Goal: Task Accomplishment & Management: Manage account settings

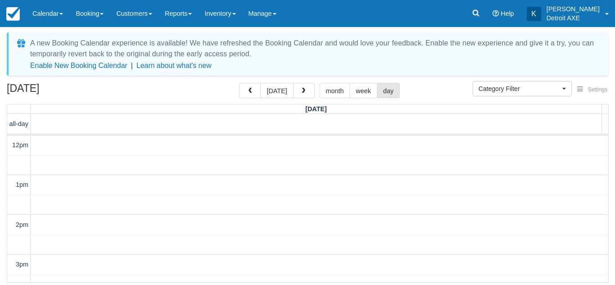
select select
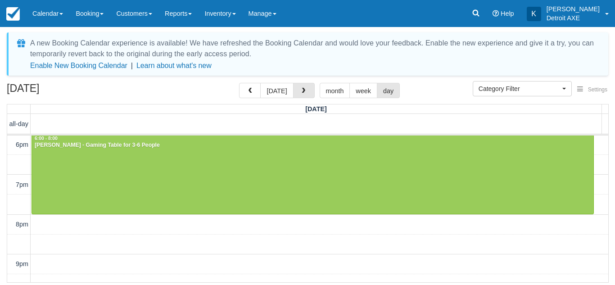
click at [304, 92] on span "button" at bounding box center [303, 91] width 6 height 6
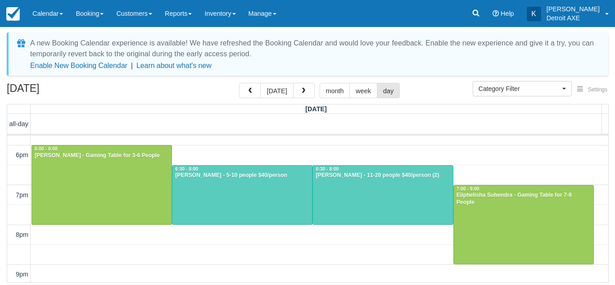
scroll to position [221, 0]
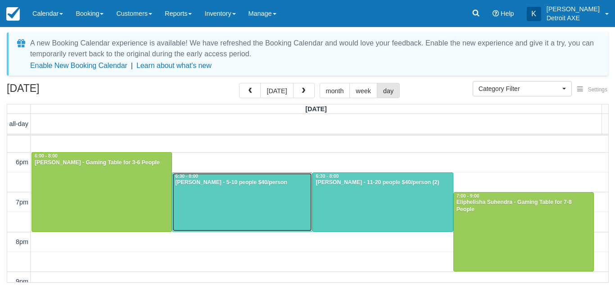
click at [240, 193] on div at bounding box center [241, 202] width 139 height 59
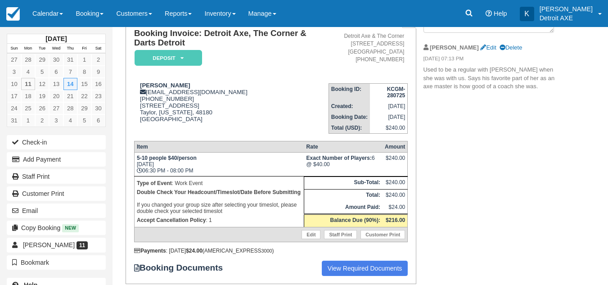
scroll to position [69, 0]
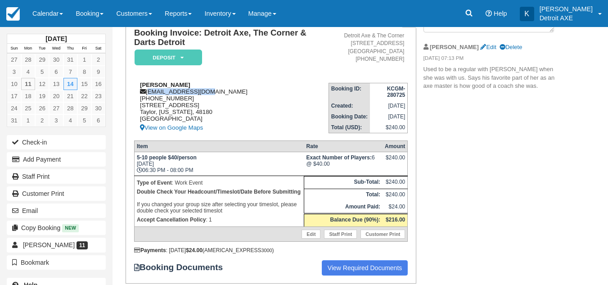
drag, startPoint x: 205, startPoint y: 93, endPoint x: 148, endPoint y: 94, distance: 57.2
click at [148, 94] on div "Lawrence Fallat lfallatdpm@aol.com 1 (313) 701-1338 20555 ecorse rd. Taylor, Mi…" at bounding box center [231, 107] width 194 height 52
copy div "lfallatdpm@aol.com"
click at [256, 97] on div "Lawrence Fallat lfallatdpm@aol.com 1 (313) 701-1338 20555 ecorse rd. Taylor, Mi…" at bounding box center [231, 107] width 194 height 52
drag, startPoint x: 208, startPoint y: 93, endPoint x: 148, endPoint y: 93, distance: 59.9
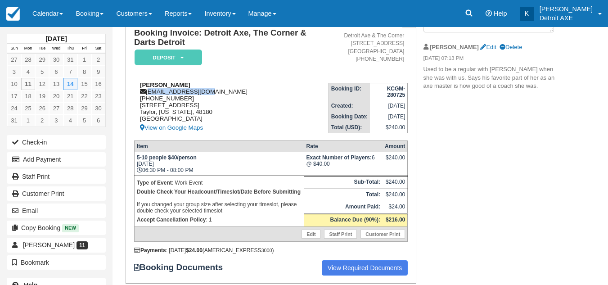
click at [148, 93] on div "Lawrence Fallat lfallatdpm@aol.com 1 (313) 701-1338 20555 ecorse rd. Taylor, Mi…" at bounding box center [231, 107] width 194 height 52
copy div "lfallatdpm@aol.com"
click at [297, 104] on div "Lawrence Fallat lfallatdpm@aol.com 1 (313) 701-1338 20555 ecorse rd. Taylor, Mi…" at bounding box center [231, 107] width 194 height 52
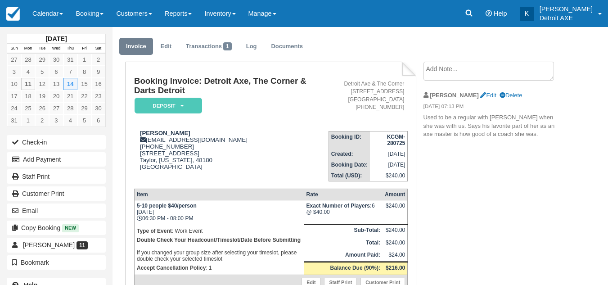
scroll to position [20, 0]
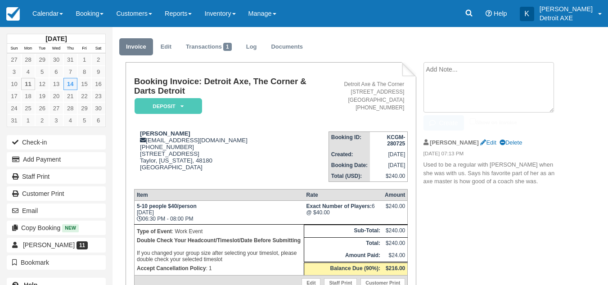
click at [436, 75] on textarea at bounding box center [488, 87] width 130 height 50
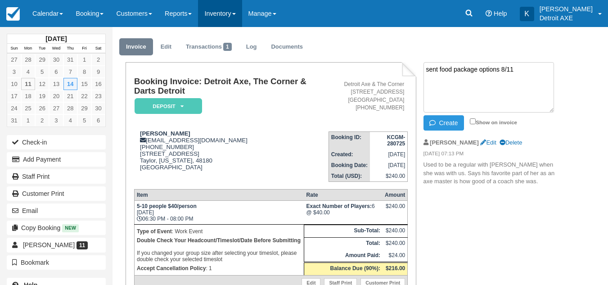
type textarea "sent food package options 8/11"
click at [242, 20] on link "Inventory" at bounding box center [220, 13] width 44 height 27
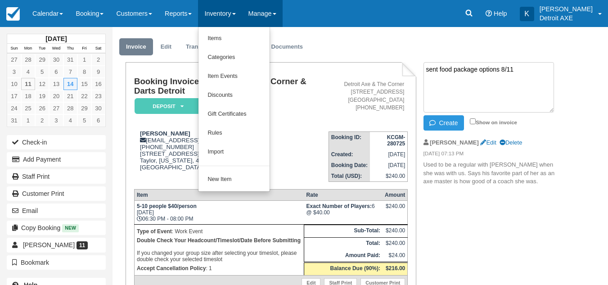
click at [282, 13] on link "Manage" at bounding box center [262, 13] width 40 height 27
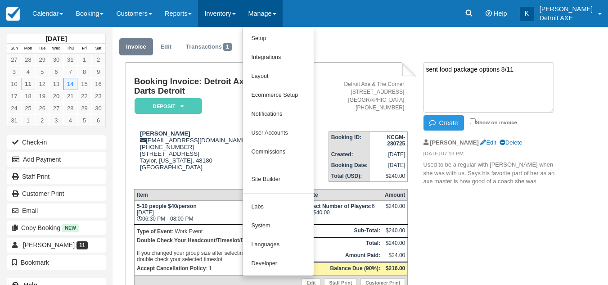
click at [232, 11] on link "Inventory" at bounding box center [220, 13] width 44 height 27
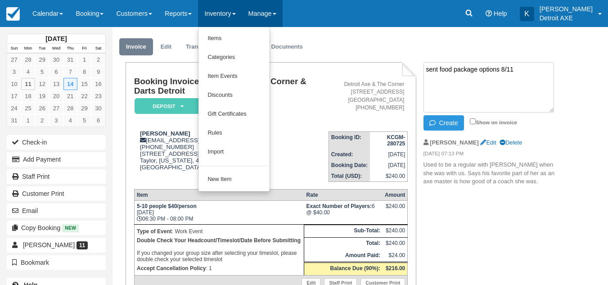
click at [281, 7] on link "Manage" at bounding box center [262, 13] width 40 height 27
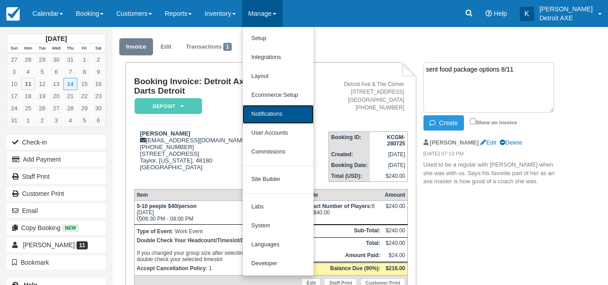
click at [296, 108] on link "Notifications" at bounding box center [278, 114] width 71 height 19
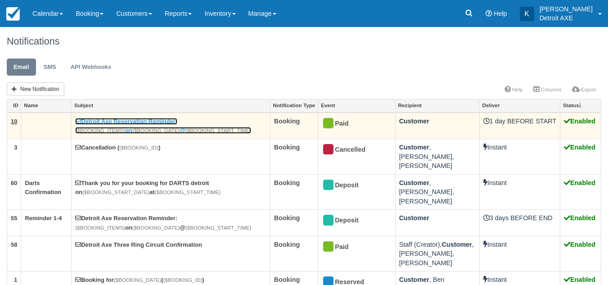
click at [186, 123] on link "Detroit Axe Reservation Reminder: {$BOOKING_ITEMS} on {$BOOKING_DATE} @ {$BOOKI…" at bounding box center [163, 126] width 176 height 16
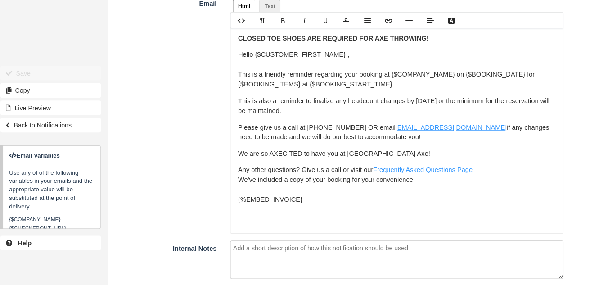
scroll to position [853, 0]
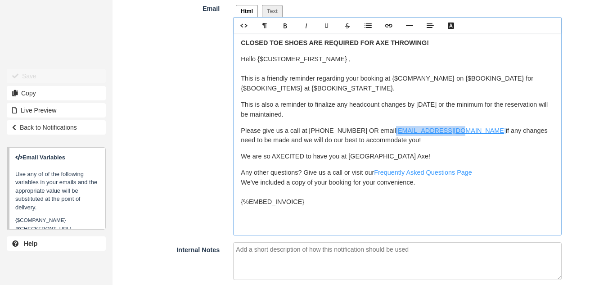
drag, startPoint x: 437, startPoint y: 132, endPoint x: 378, endPoint y: 131, distance: 59.0
click at [396, 131] on link "ben@detroitaxe.com" at bounding box center [451, 130] width 110 height 7
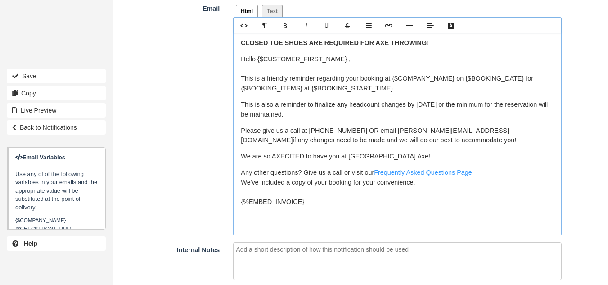
click at [384, 142] on p "Please give us a call at 248-291-5650 OR email Kristyn@detroitaxe.com if any ch…" at bounding box center [397, 135] width 313 height 19
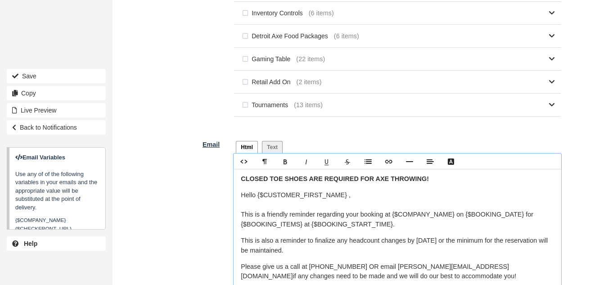
scroll to position [899, 0]
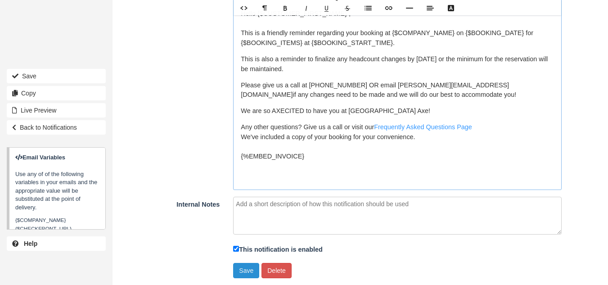
click at [251, 272] on button "Save" at bounding box center [246, 270] width 26 height 15
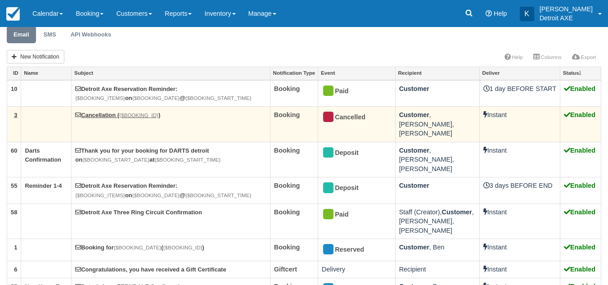
scroll to position [59, 0]
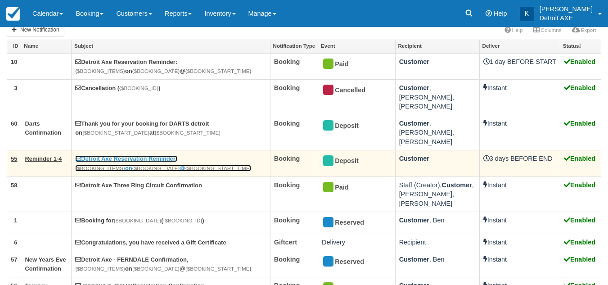
click at [125, 165] on strong "{$BOOKING_ITEMS}" at bounding box center [100, 168] width 50 height 6
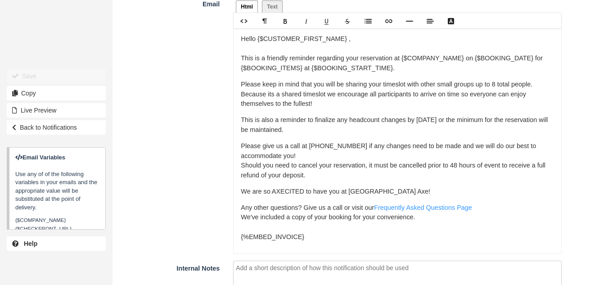
scroll to position [858, 0]
click at [398, 210] on link "Frequently Asked Questions Page" at bounding box center [423, 206] width 98 height 7
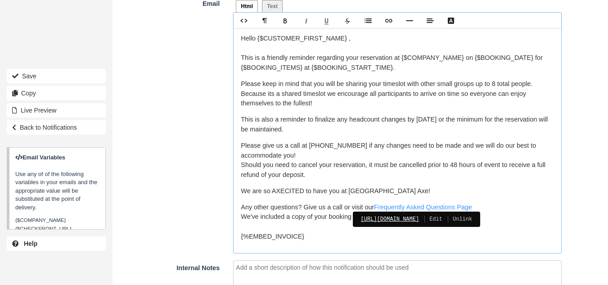
click at [400, 220] on link "https://detroitaxe.com/fq/" at bounding box center [390, 218] width 58 height 9
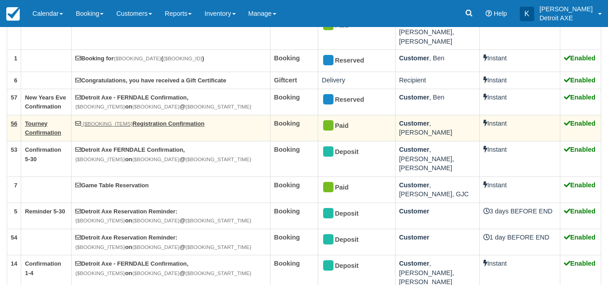
scroll to position [222, 0]
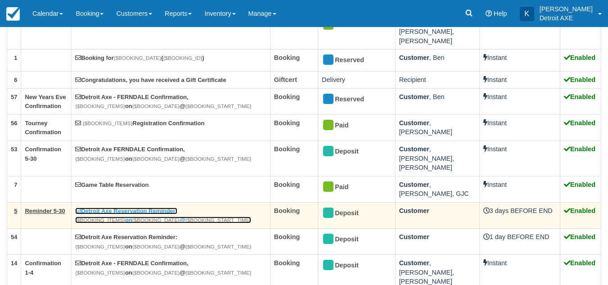
click at [165, 207] on link "Detroit Axe Reservation Reminder: {$BOOKING_ITEMS} on {$BOOKING_DATE} @ {$BOOKI…" at bounding box center [163, 215] width 176 height 16
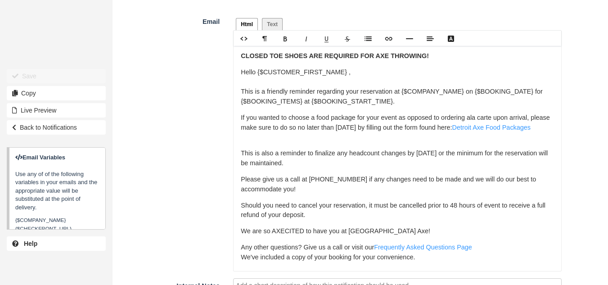
scroll to position [840, 0]
click at [507, 128] on link "Detroit Axe Food Packages" at bounding box center [491, 126] width 78 height 7
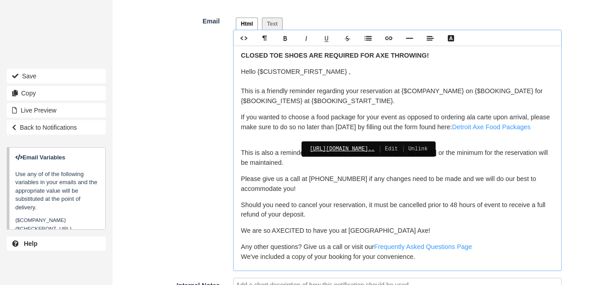
click at [374, 151] on link "https://www.detroitaxe.com/cm/..." at bounding box center [342, 148] width 65 height 9
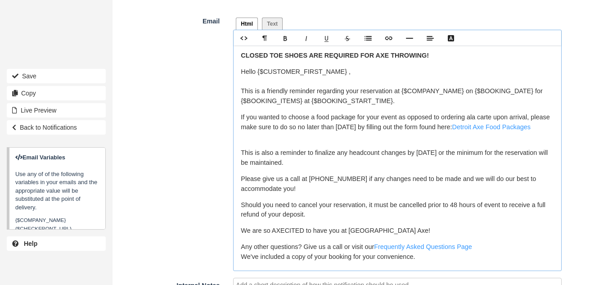
click at [322, 132] on p "If you wanted to choose a food package for your event as opposed to ordering al…" at bounding box center [397, 121] width 313 height 19
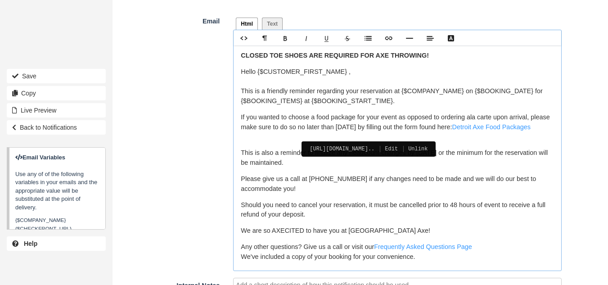
click at [406, 132] on p "If you wanted to choose a food package for your event as opposed to ordering al…" at bounding box center [397, 121] width 313 height 19
click at [454, 114] on p "If you wanted to choose a food package for your event as opposed to ordering al…" at bounding box center [397, 121] width 313 height 19
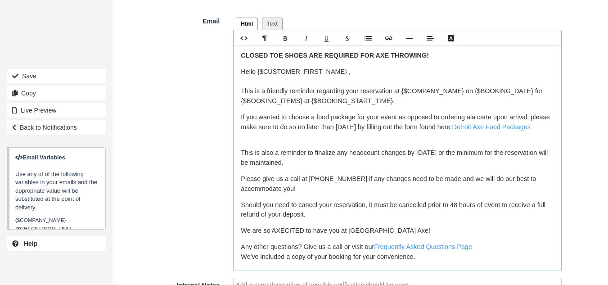
click at [369, 132] on p "If you wanted to choose a food package for your event as opposed to ordering al…" at bounding box center [397, 121] width 313 height 19
drag, startPoint x: 385, startPoint y: 127, endPoint x: 474, endPoint y: 129, distance: 89.1
click at [474, 129] on p "If you wanted to choose a food package for your event as opposed to ordering al…" at bounding box center [397, 121] width 313 height 19
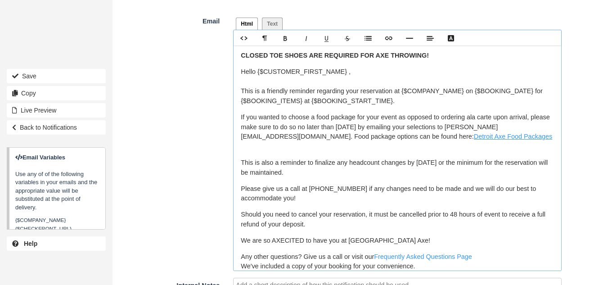
click at [474, 139] on link "Detroit Axe Food Packages" at bounding box center [513, 136] width 78 height 7
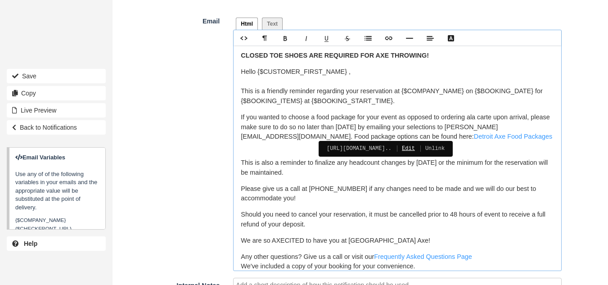
click at [415, 145] on link "Edit" at bounding box center [402, 148] width 23 height 9
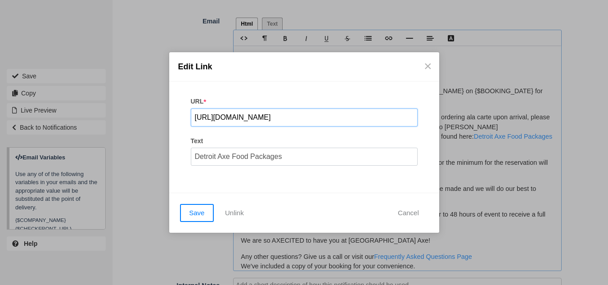
scroll to position [0, 61]
click at [344, 116] on input "https://www.detroitaxe.com/cm/dpl/downloads/content/698/FoodPackages2023.pdf" at bounding box center [304, 117] width 227 height 18
paste input "The_New_Corner_Food_Packages_2024"
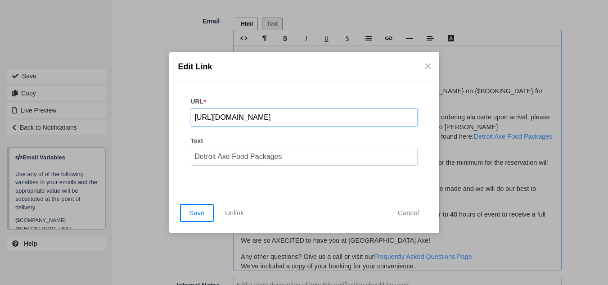
scroll to position [0, 127]
type input "https://www.detroitaxe.com/cm/dpl/downloads/content/698/The_New_Corner_Food_Pac…"
click at [179, 214] on div "Save Unlink Cancel" at bounding box center [304, 213] width 270 height 40
click at [193, 213] on button "Save" at bounding box center [197, 213] width 34 height 18
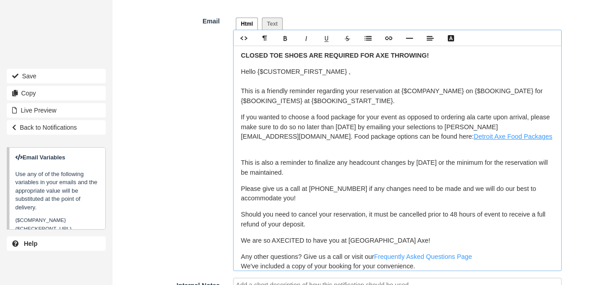
click at [474, 135] on link "Detroit Axe Food Packages" at bounding box center [513, 136] width 78 height 7
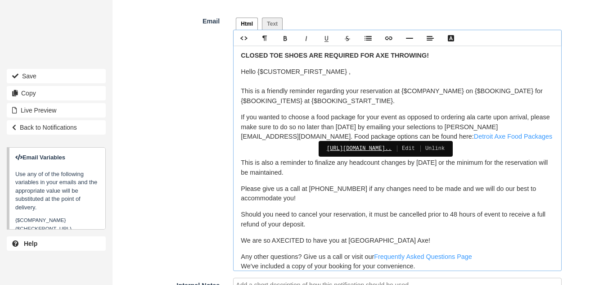
click at [391, 149] on link "https://www.detroitaxe.com/cm/..." at bounding box center [359, 148] width 65 height 9
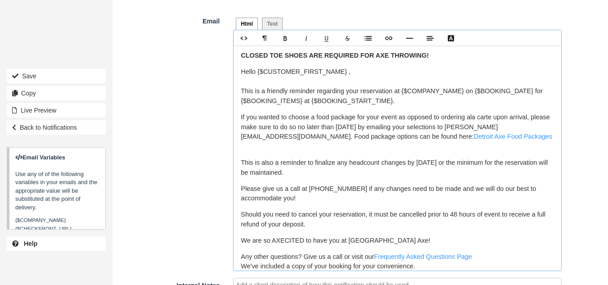
click at [487, 130] on p "If you wanted to choose a food package for your event as opposed to ordering al…" at bounding box center [397, 126] width 313 height 29
click at [465, 166] on p "This is also a reminder to finalize any headcount changes by today or the minim…" at bounding box center [397, 167] width 313 height 19
click at [389, 175] on p "This is also a reminder to finalize any headcount changes by today or the minim…" at bounding box center [397, 167] width 313 height 19
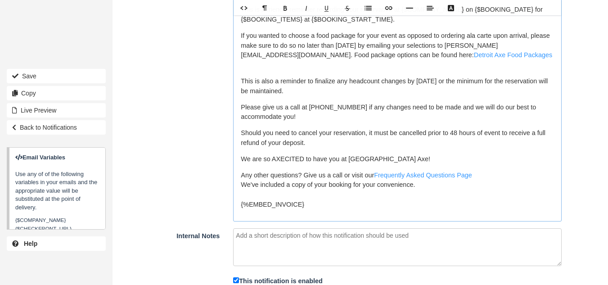
scroll to position [891, 0]
click at [334, 144] on p "Should you need to cancel your reservation, it must be cancelled prior to 48 ho…" at bounding box center [397, 136] width 313 height 19
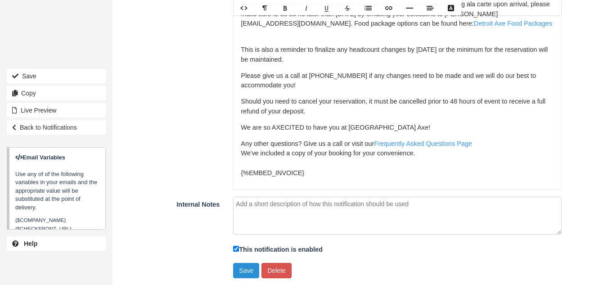
click at [242, 265] on button "Save" at bounding box center [246, 270] width 26 height 15
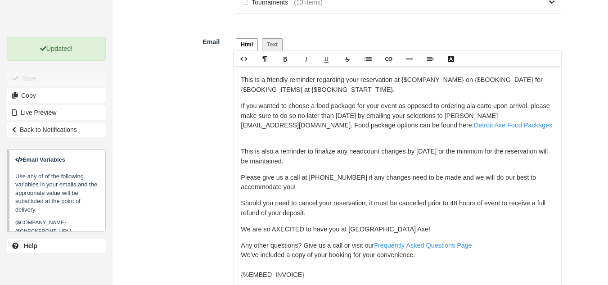
scroll to position [820, 0]
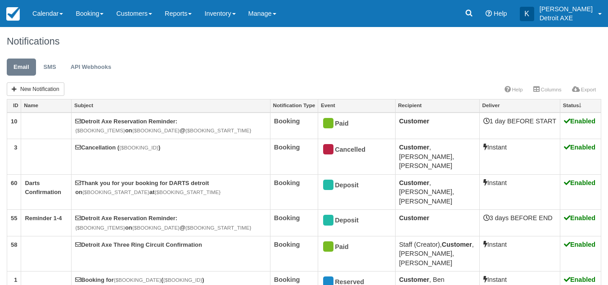
scroll to position [222, 0]
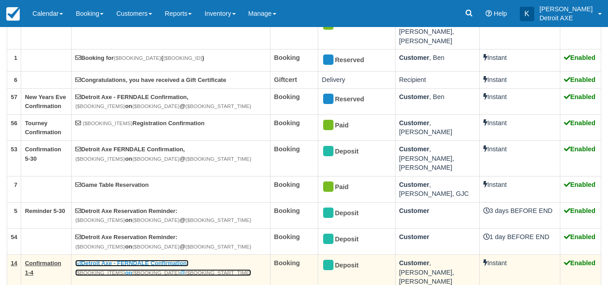
click at [171, 260] on link "Detroit Axe - FERNDALE Confirmation, {$BOOKING_ITEMS} on {$BOOKING_DATE} @ {$BO…" at bounding box center [163, 268] width 176 height 16
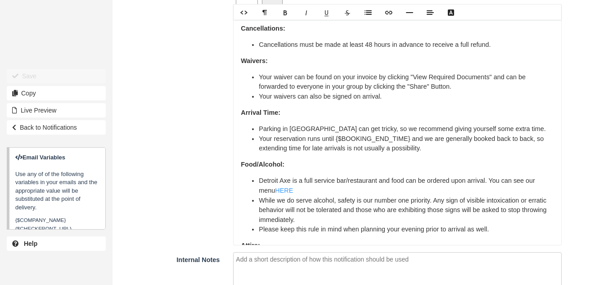
scroll to position [247, 0]
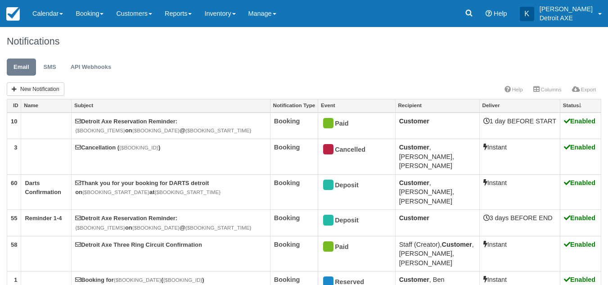
scroll to position [222, 0]
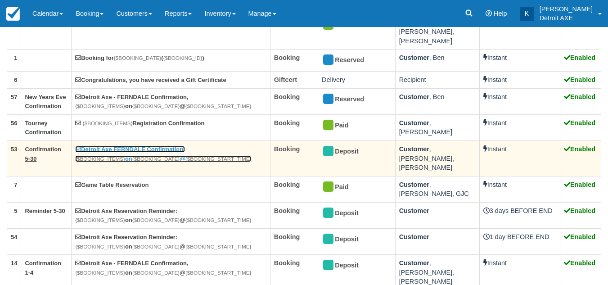
click at [155, 146] on link "Detroit Axe FERNDALE Confirmation, {$BOOKING_ITEMS} on {$BOOKING_DATE} @ {$BOOK…" at bounding box center [163, 154] width 176 height 16
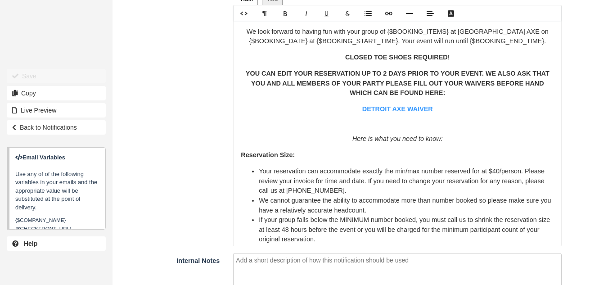
scroll to position [31, 0]
click at [409, 111] on link "DETROIT AXE WAIVER" at bounding box center [397, 109] width 71 height 7
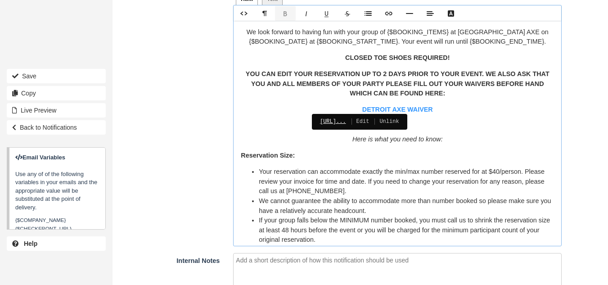
click at [346, 118] on link "https://detroitaxe.checkfront...." at bounding box center [333, 121] width 26 height 9
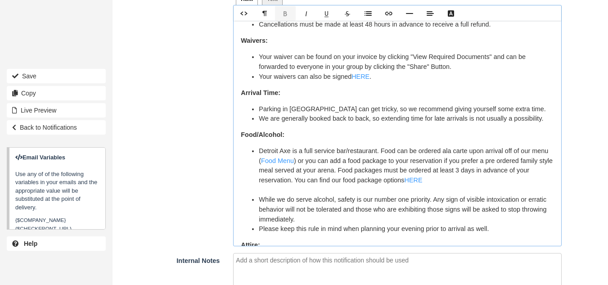
scroll to position [372, 0]
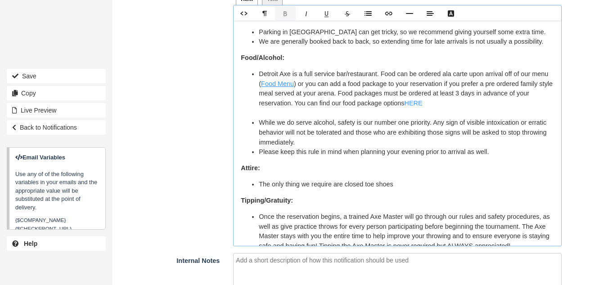
click at [294, 87] on link "Food Menu" at bounding box center [277, 83] width 33 height 7
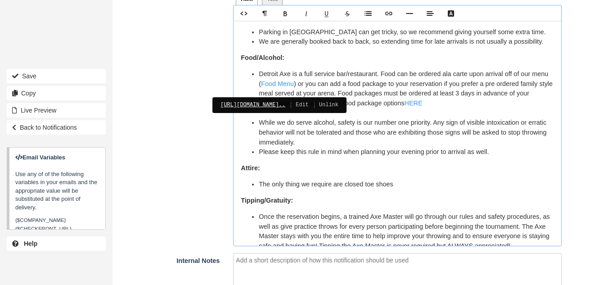
click at [285, 103] on link "https://www.toasttab.com/corne..." at bounding box center [252, 104] width 65 height 9
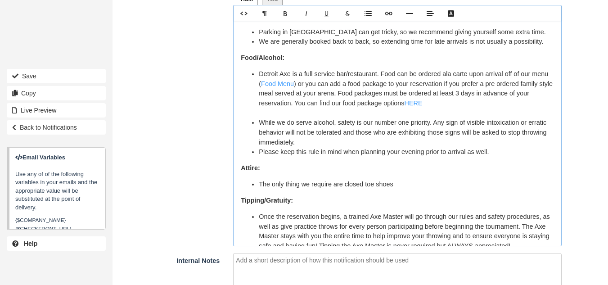
scroll to position [396, 0]
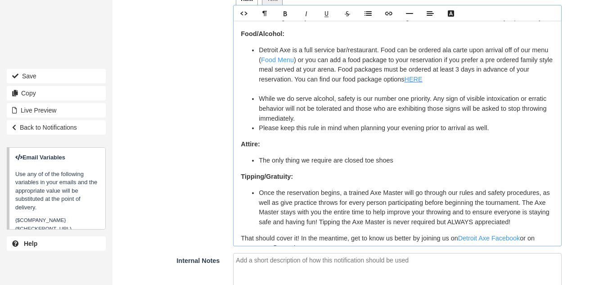
click at [423, 83] on link "HERE" at bounding box center [414, 79] width 18 height 7
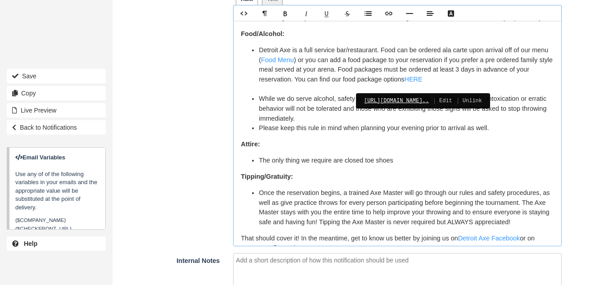
click at [429, 98] on link "https://www.detroitaxe.com/cm/..." at bounding box center [396, 100] width 65 height 9
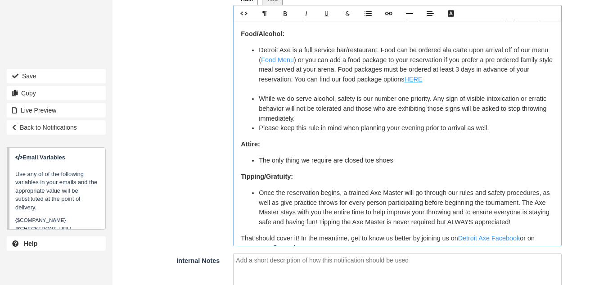
click at [423, 83] on link "HERE" at bounding box center [414, 79] width 18 height 7
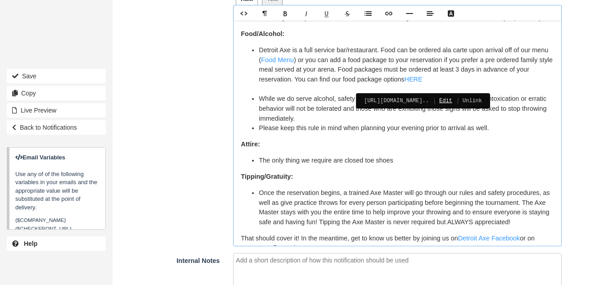
click at [452, 102] on link "Edit" at bounding box center [440, 100] width 23 height 9
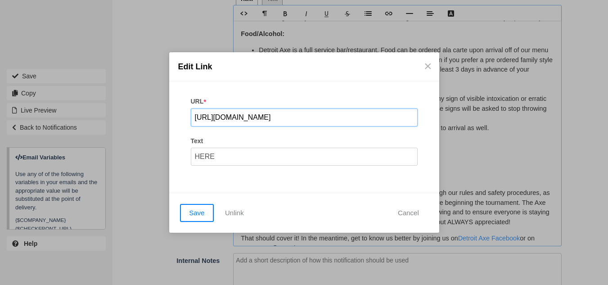
scroll to position [0, 61]
click at [360, 117] on input "https://www.detroitaxe.com/cm/dpl/downloads/content/698/FoodPackages2023.pdf" at bounding box center [304, 117] width 227 height 18
paste input "The_New_Corner_Food_Packages_2024"
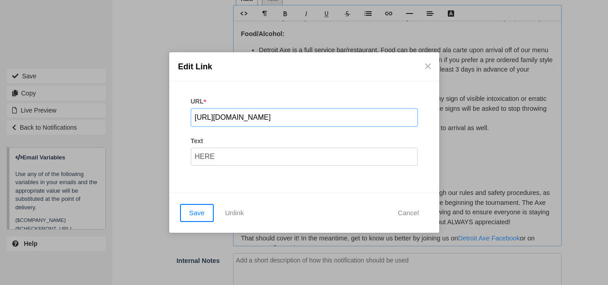
scroll to position [0, 127]
type input "https://www.detroitaxe.com/cm/dpl/downloads/content/698/The_New_Corner_Food_Pac…"
click at [190, 206] on button "Save" at bounding box center [197, 213] width 34 height 18
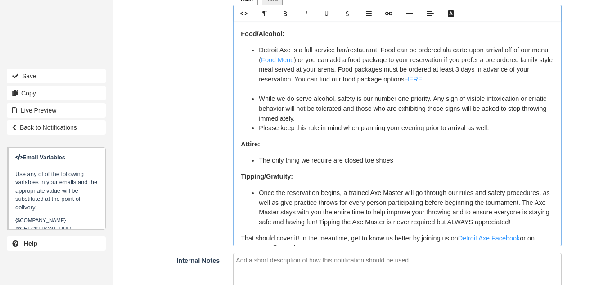
click at [401, 133] on li "Please keep this rule in mind when planning your evening prior to arrival as we…" at bounding box center [406, 128] width 295 height 10
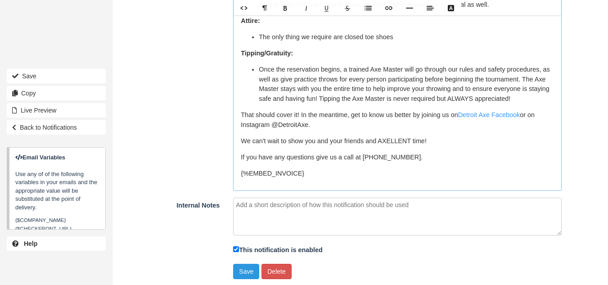
scroll to position [878, 0]
click at [481, 112] on link "Detroit Axe Facebook" at bounding box center [489, 114] width 62 height 7
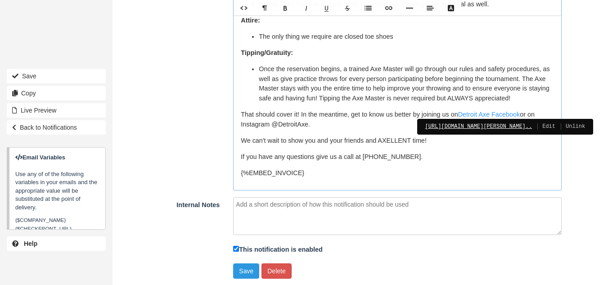
click at [483, 124] on link "https://www.facebook.com/Detro..." at bounding box center [478, 125] width 107 height 9
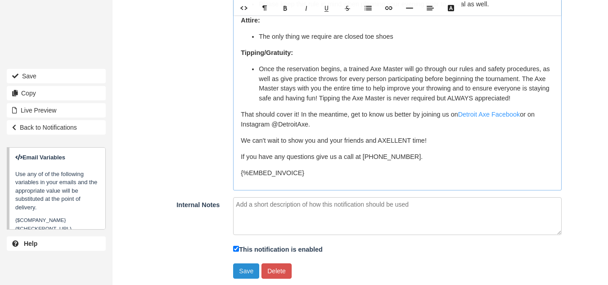
click at [241, 274] on button "Save" at bounding box center [246, 270] width 26 height 15
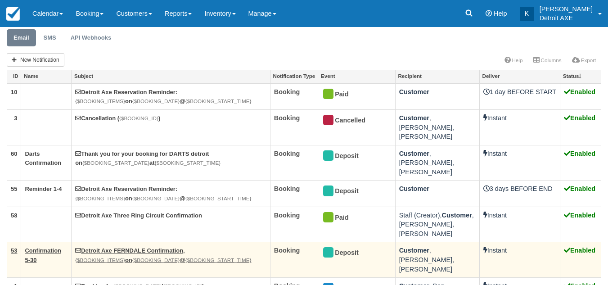
scroll to position [29, 0]
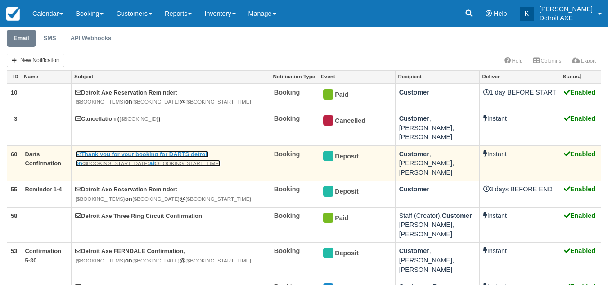
click at [167, 151] on link "Thank you for your booking for DARTS detroit on {$BOOKING_START_DATE} at {$BOOK…" at bounding box center [147, 159] width 145 height 16
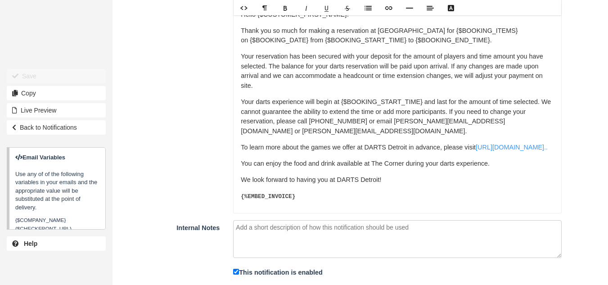
scroll to position [839, 0]
click at [476, 146] on link "[URL][DOMAIN_NAME].." at bounding box center [512, 146] width 72 height 7
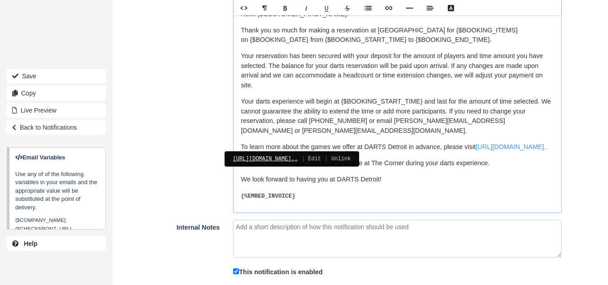
click at [297, 158] on link "[URL][DOMAIN_NAME].." at bounding box center [265, 158] width 65 height 9
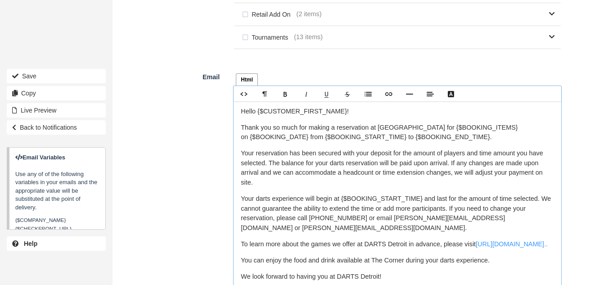
scroll to position [741, 0]
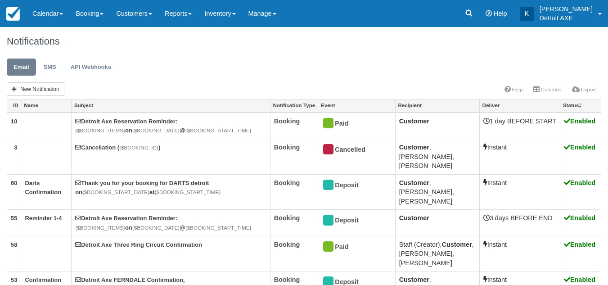
scroll to position [29, 0]
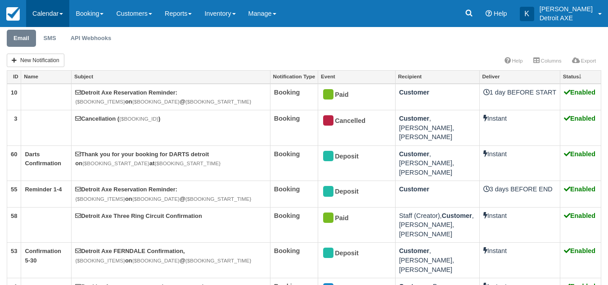
click at [48, 11] on link "Calendar" at bounding box center [47, 13] width 43 height 27
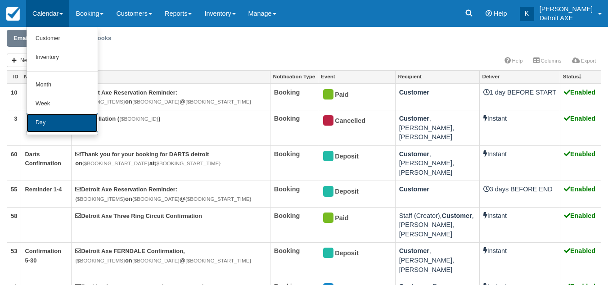
click at [51, 119] on link "Day" at bounding box center [62, 122] width 71 height 19
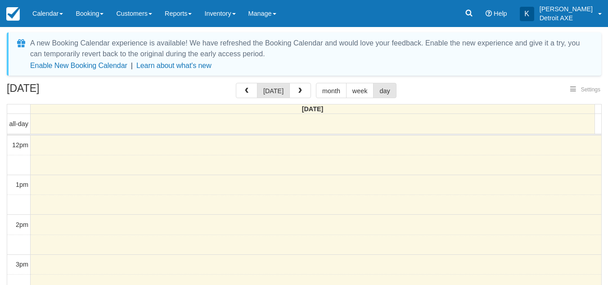
select select
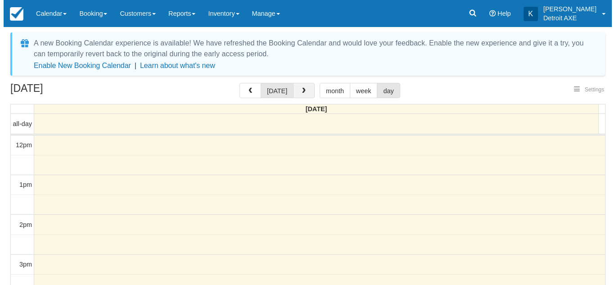
scroll to position [261, 0]
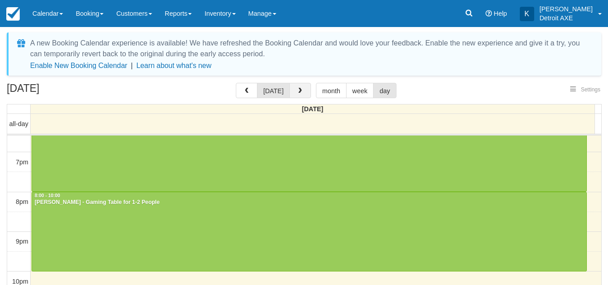
select select
click at [298, 91] on span "button" at bounding box center [300, 91] width 6 height 6
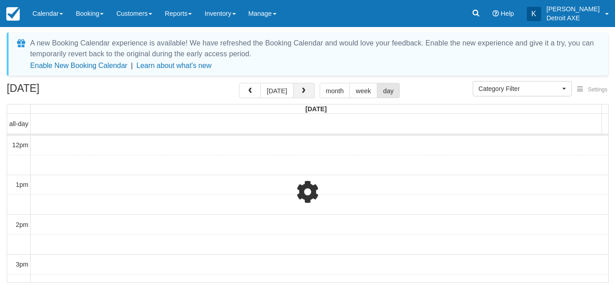
scroll to position [310, 0]
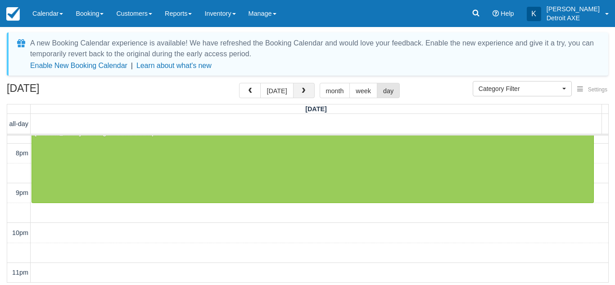
click at [300, 91] on span "button" at bounding box center [303, 91] width 6 height 6
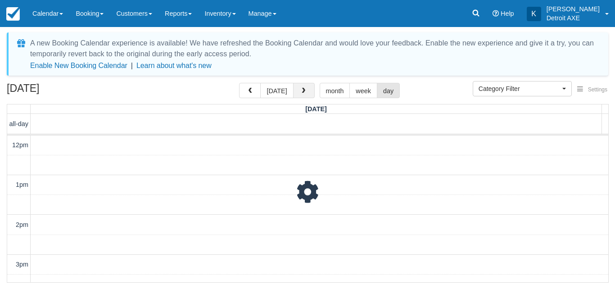
scroll to position [310, 0]
click at [300, 91] on span "button" at bounding box center [303, 91] width 6 height 6
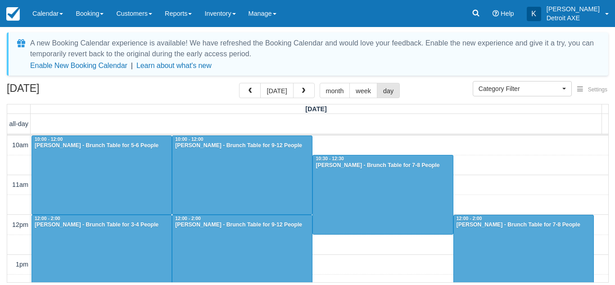
scroll to position [310, 0]
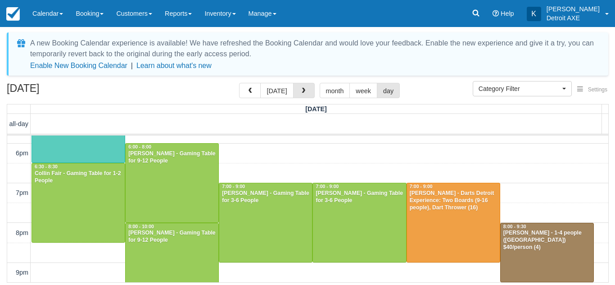
click at [300, 91] on span "button" at bounding box center [303, 91] width 6 height 6
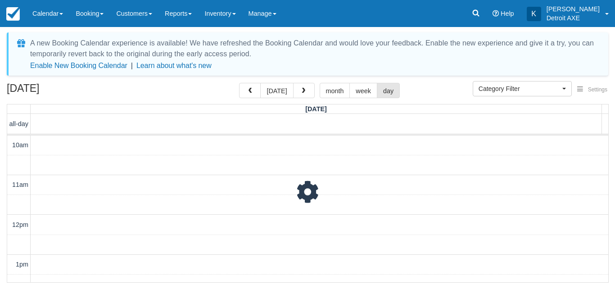
scroll to position [390, 0]
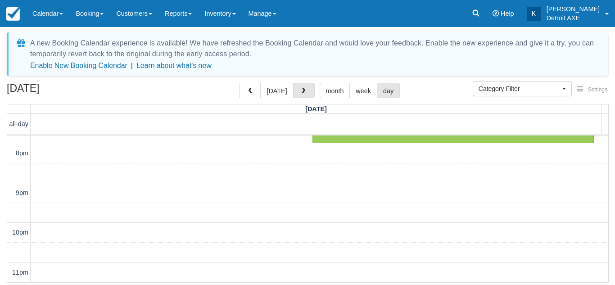
click at [300, 91] on span "button" at bounding box center [303, 91] width 6 height 6
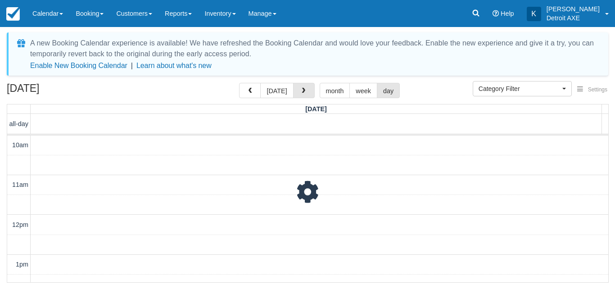
click at [300, 91] on span "button" at bounding box center [303, 91] width 6 height 6
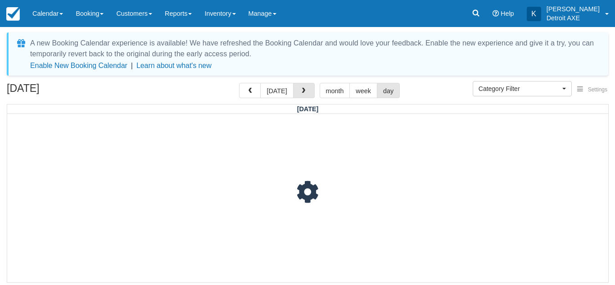
click at [300, 91] on span "button" at bounding box center [303, 91] width 6 height 6
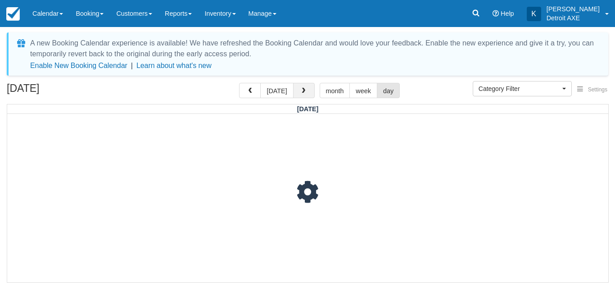
click at [310, 88] on button "button" at bounding box center [304, 90] width 22 height 15
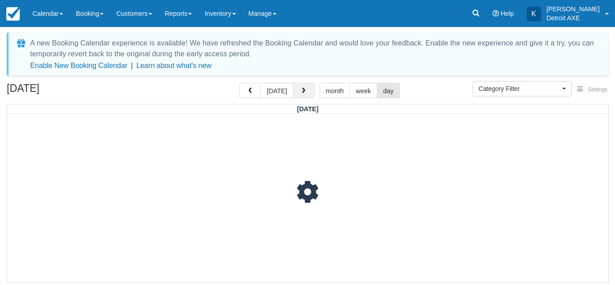
click at [310, 88] on button "button" at bounding box center [304, 90] width 22 height 15
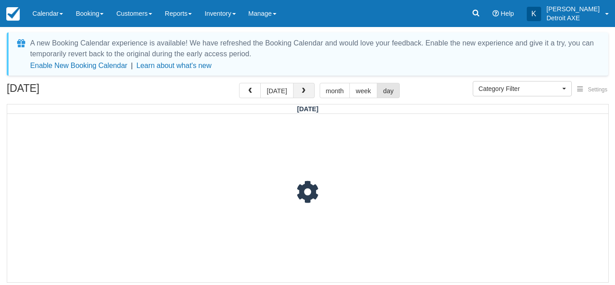
click at [310, 88] on button "button" at bounding box center [304, 90] width 22 height 15
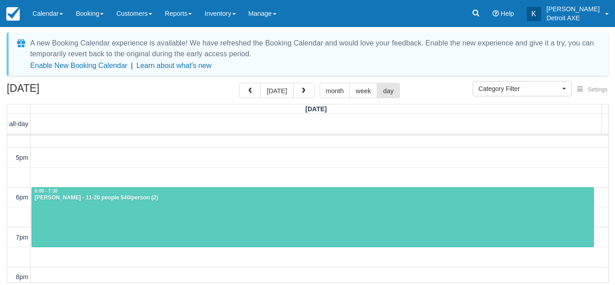
scroll to position [187, 0]
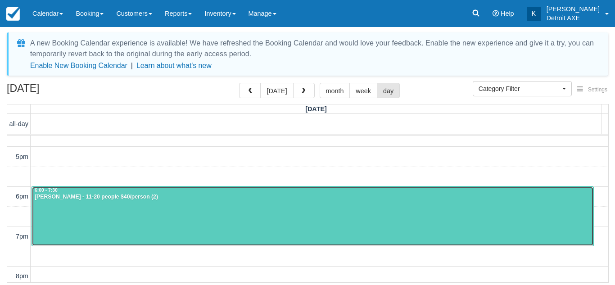
click at [276, 219] on div at bounding box center [312, 216] width 561 height 59
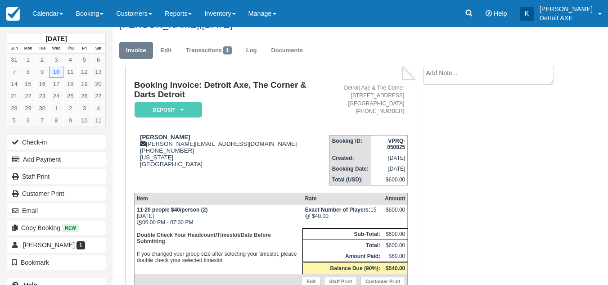
scroll to position [12, 0]
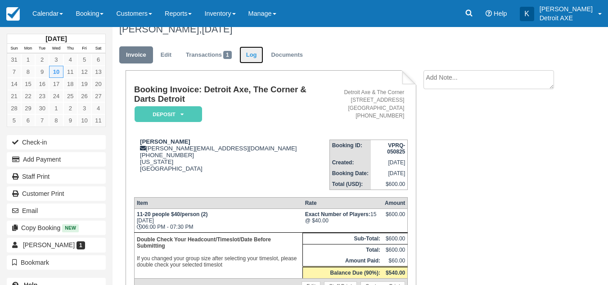
click at [252, 51] on link "Log" at bounding box center [251, 55] width 24 height 18
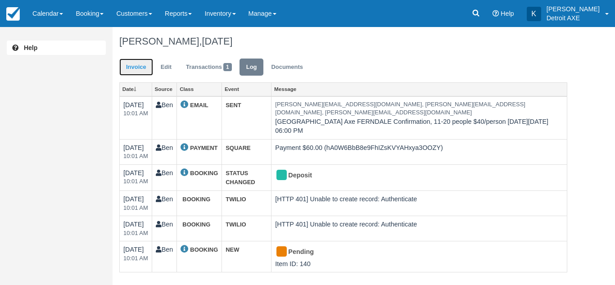
click at [139, 60] on link "Invoice" at bounding box center [136, 67] width 34 height 18
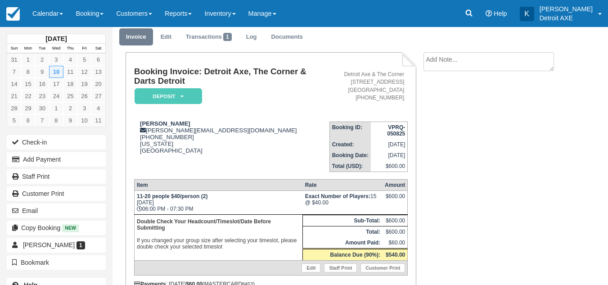
scroll to position [45, 0]
